Goal: Transaction & Acquisition: Book appointment/travel/reservation

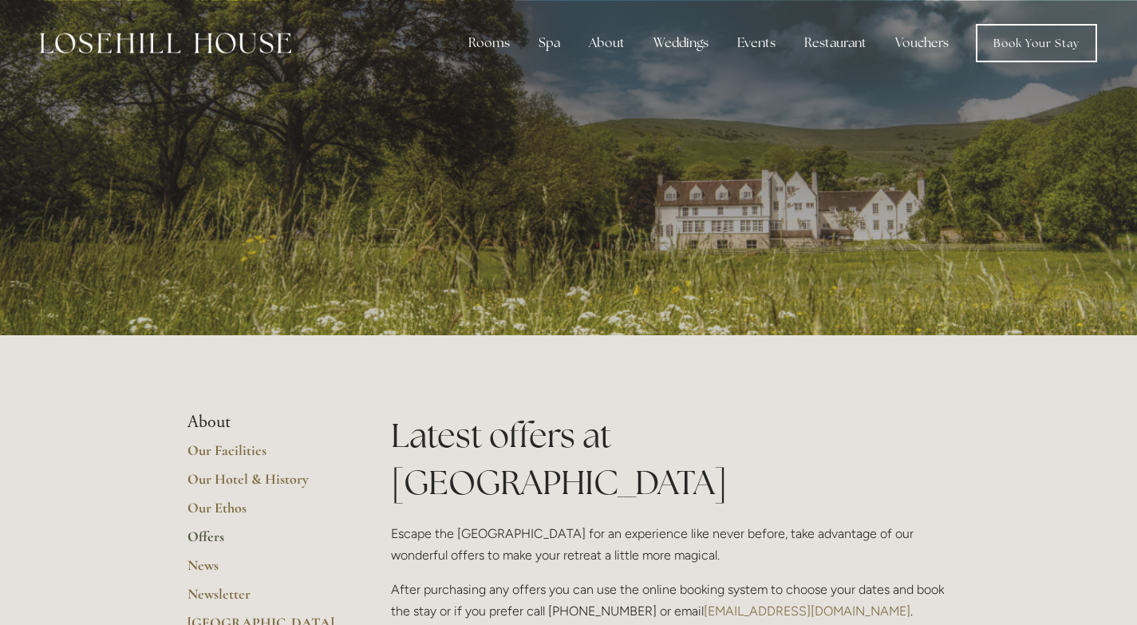
scroll to position [399, 0]
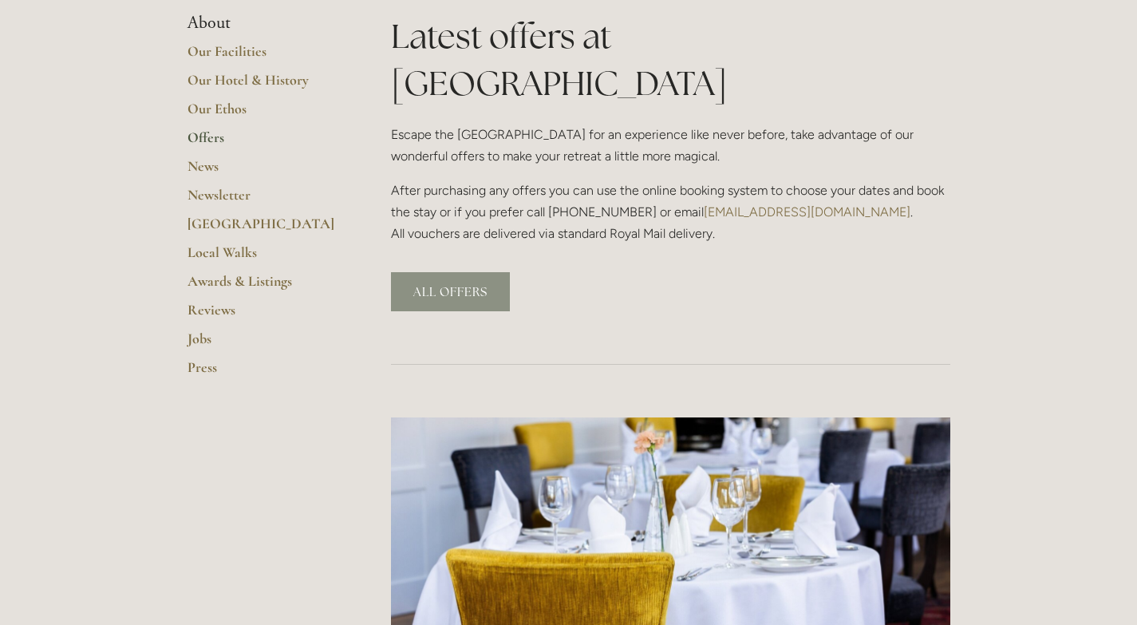
click at [446, 272] on link "ALL OFFERS" at bounding box center [450, 291] width 119 height 39
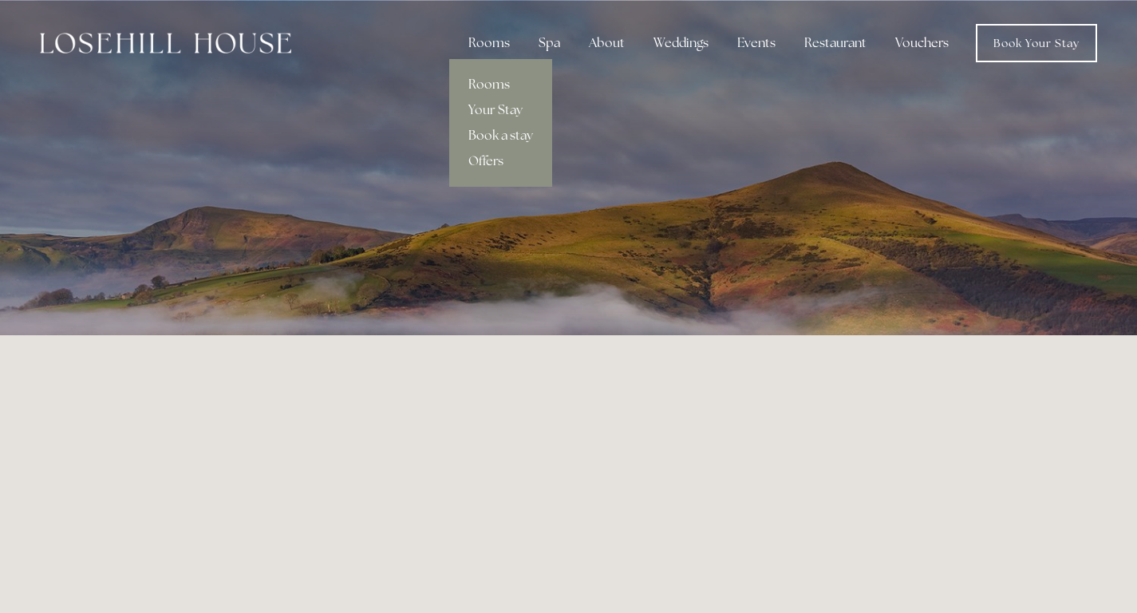
click at [498, 81] on link "Rooms" at bounding box center [500, 85] width 103 height 26
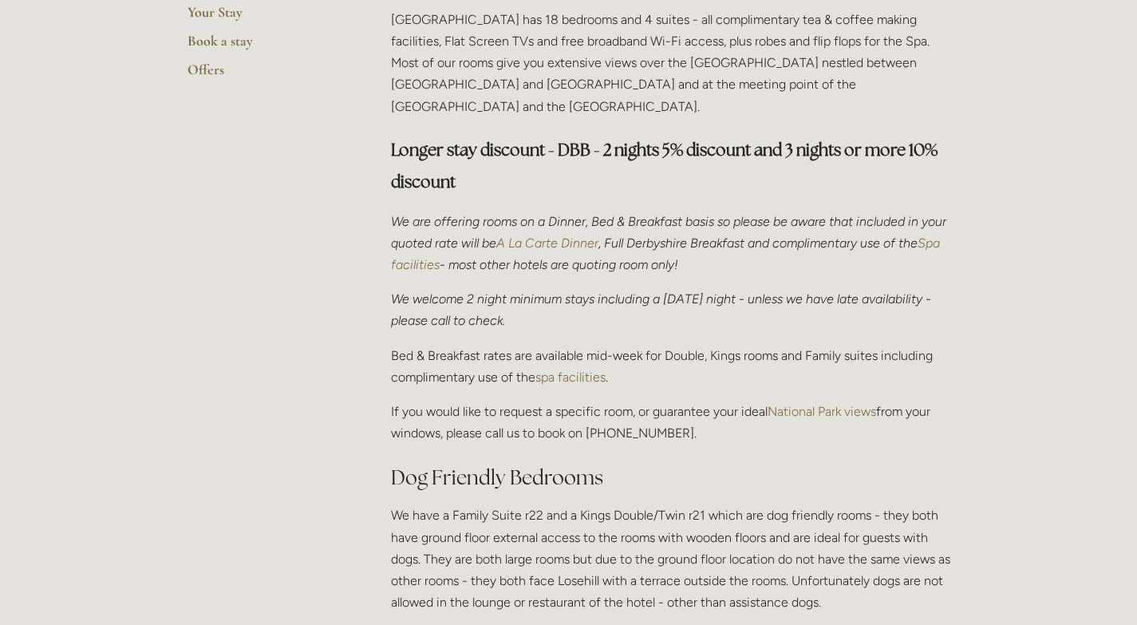
scroll to position [80, 0]
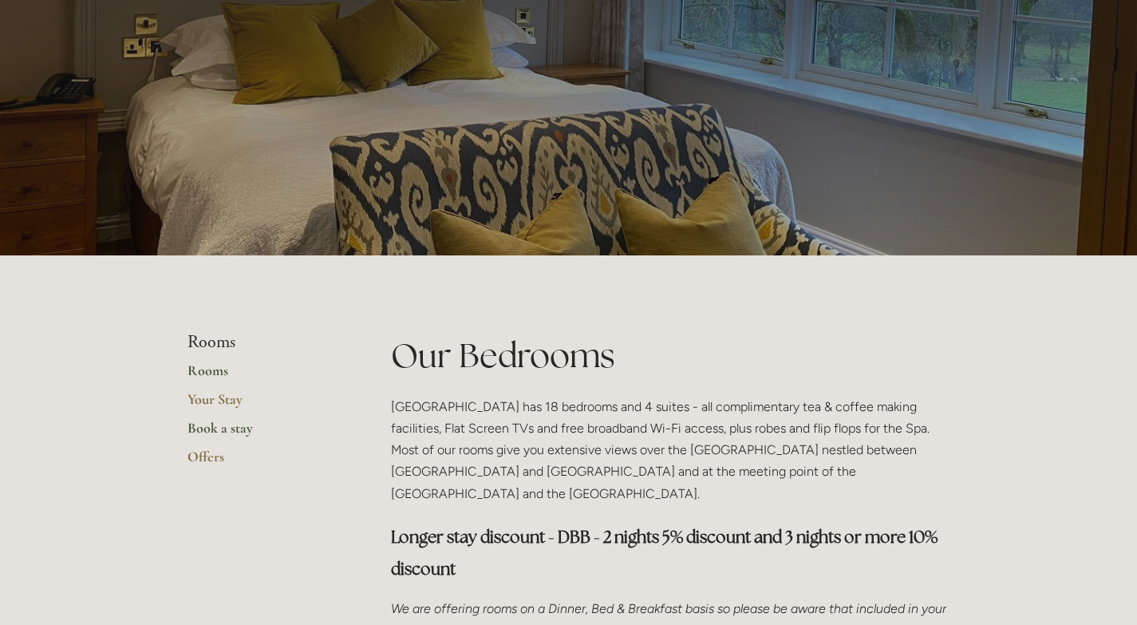
click at [219, 428] on link "Book a stay" at bounding box center [264, 433] width 152 height 29
click at [215, 456] on link "Offers" at bounding box center [264, 462] width 152 height 29
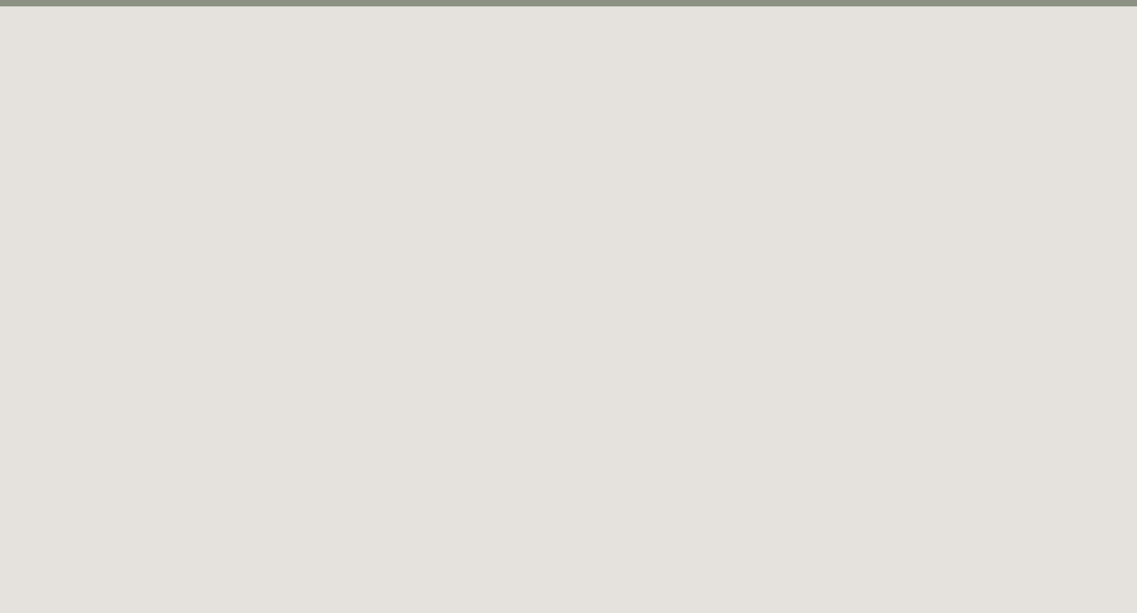
scroll to position [87, 0]
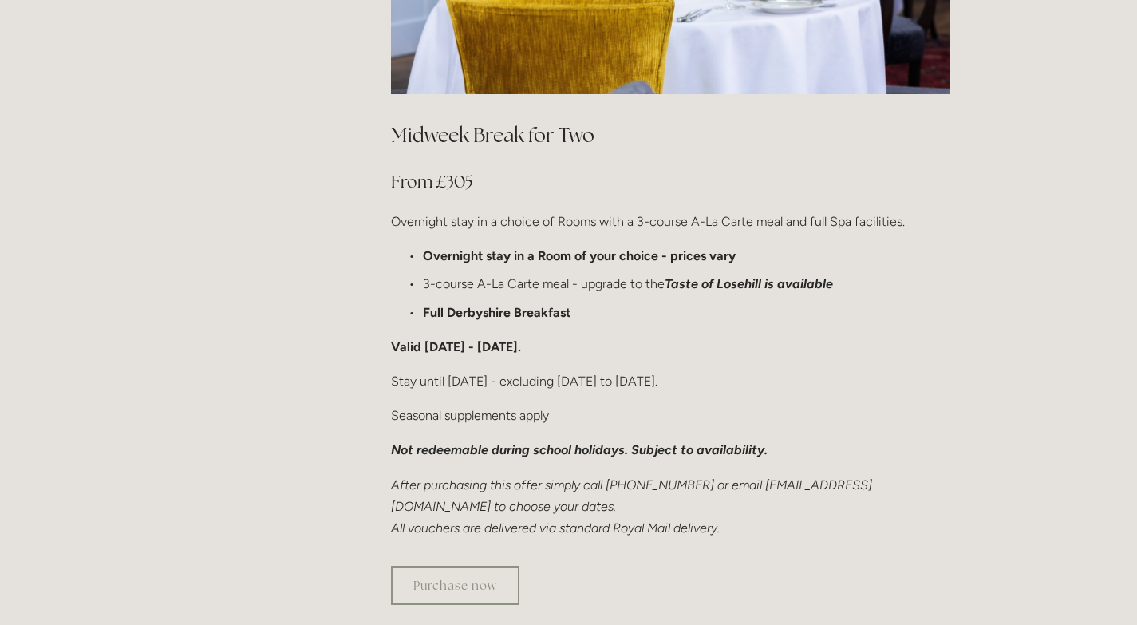
scroll to position [878, 0]
